Goal: Transaction & Acquisition: Purchase product/service

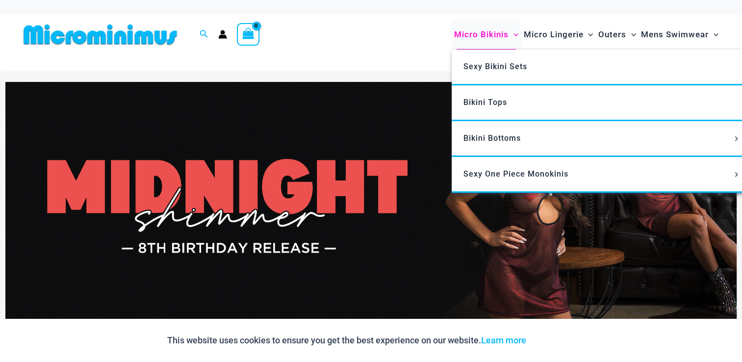
click at [485, 37] on span "Micro Bikinis" at bounding box center [481, 34] width 54 height 25
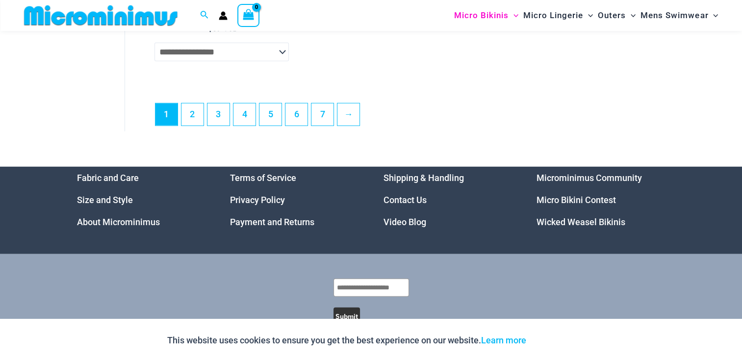
scroll to position [2680, 0]
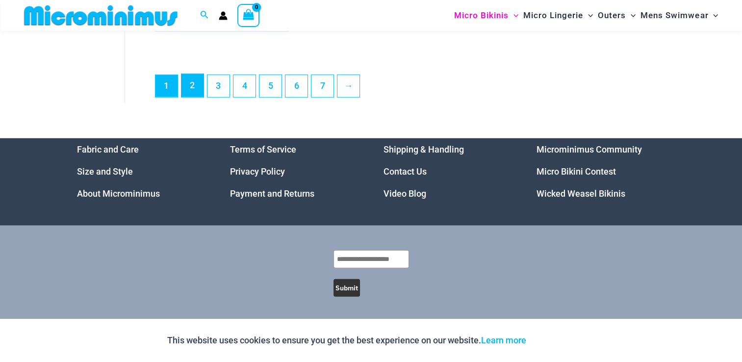
click at [184, 95] on link "2" at bounding box center [192, 85] width 22 height 23
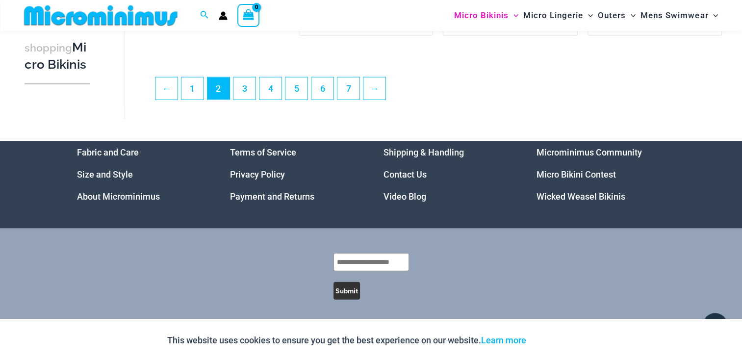
scroll to position [2464, 0]
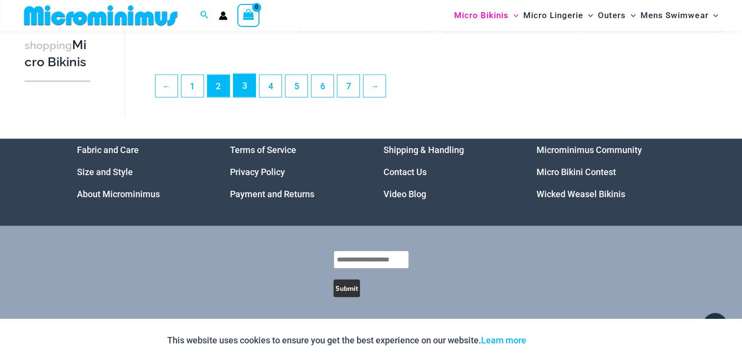
click at [249, 86] on link "3" at bounding box center [244, 85] width 22 height 23
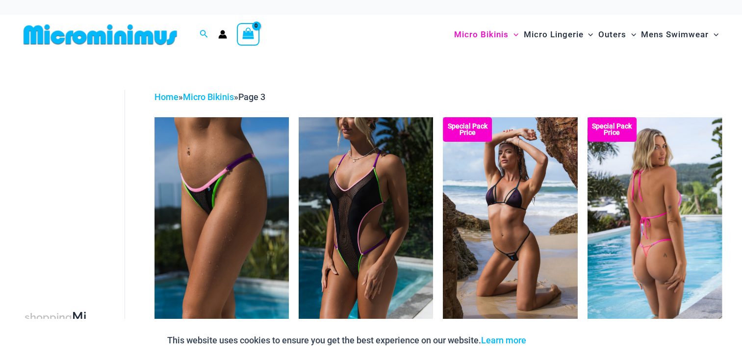
click at [631, 172] on img at bounding box center [654, 218] width 134 height 202
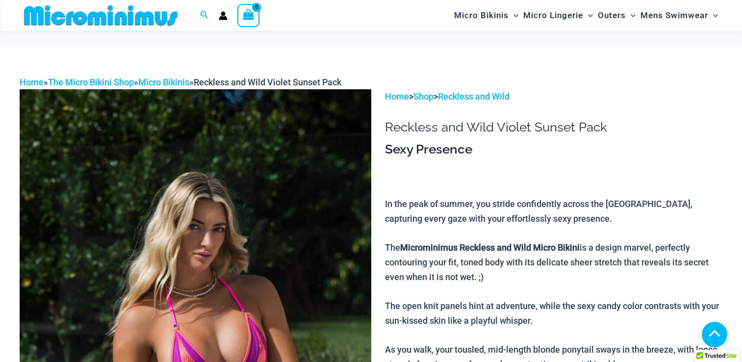
scroll to position [216, 0]
